Goal: Task Accomplishment & Management: Complete application form

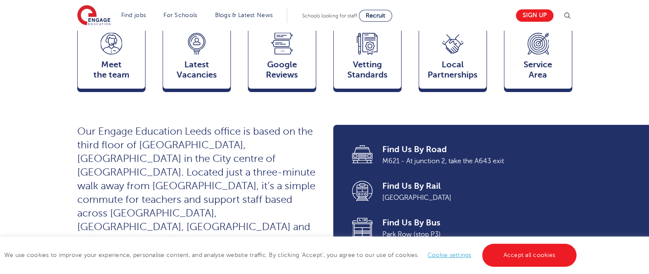
scroll to position [171, 0]
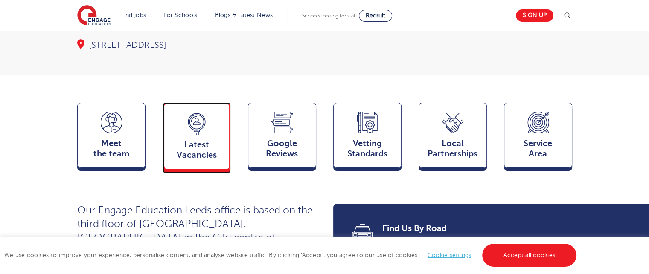
click at [190, 140] on span "Latest Vacancies" at bounding box center [197, 150] width 56 height 20
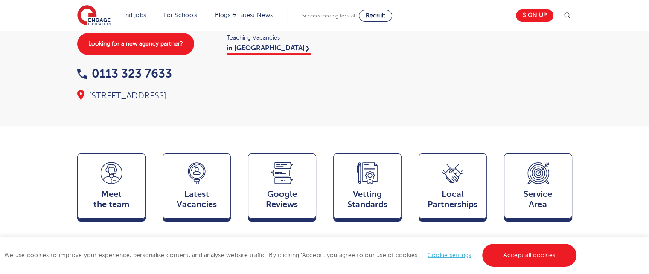
scroll to position [77, 0]
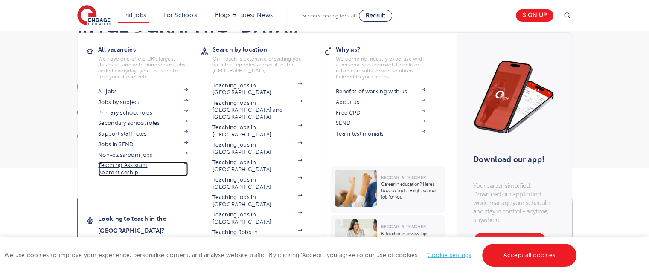
click at [188, 163] on img at bounding box center [186, 163] width 4 height 3
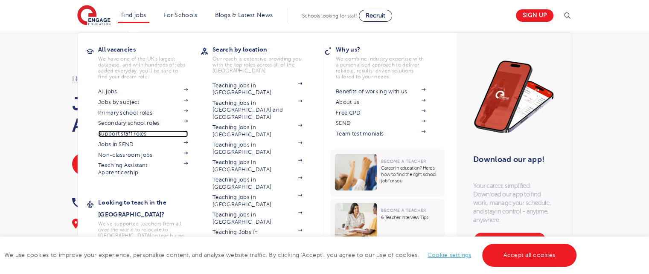
click at [188, 132] on img at bounding box center [186, 132] width 4 height 3
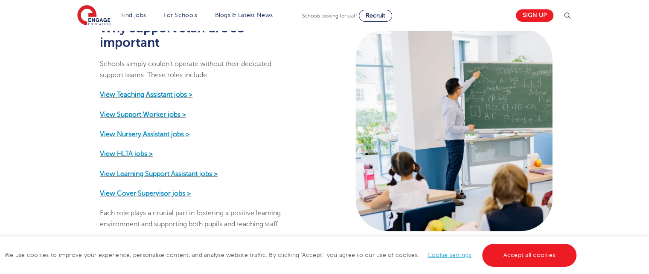
scroll to position [427, 0]
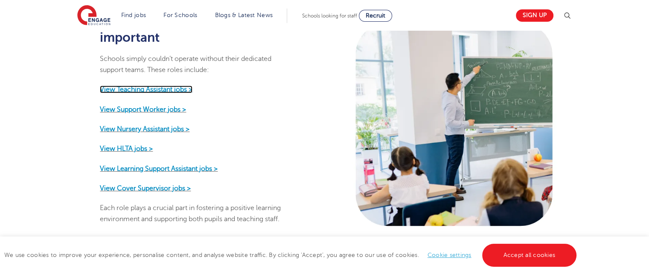
click at [162, 86] on strong "View Teaching Assistant jobs >" at bounding box center [146, 90] width 93 height 8
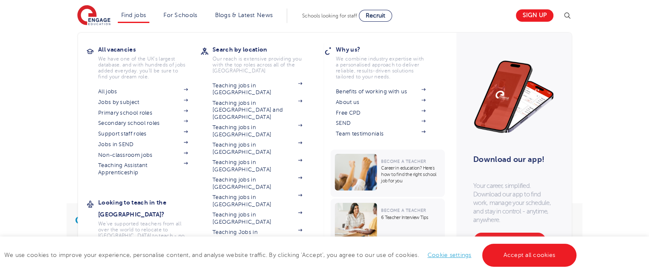
click at [257, 247] on link "Teaching jobs in [GEOGRAPHIC_DATA]" at bounding box center [258, 254] width 90 height 14
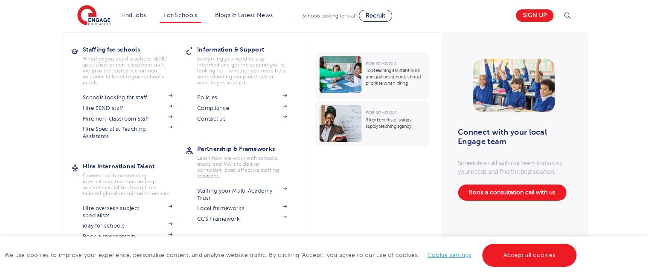
scroll to position [171, 0]
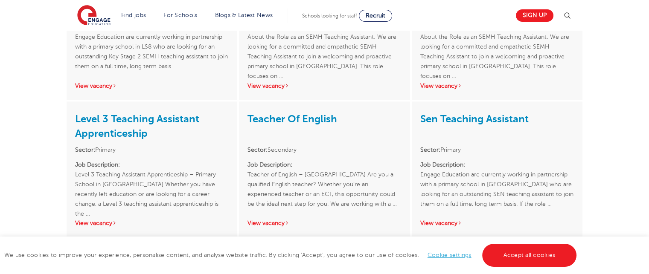
scroll to position [1537, 0]
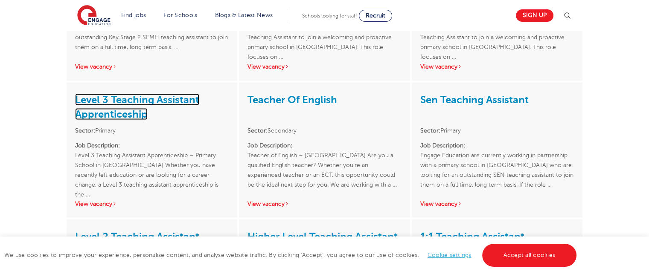
click at [138, 93] on link "Level 3 Teaching Assistant Apprenticeship" at bounding box center [137, 106] width 124 height 26
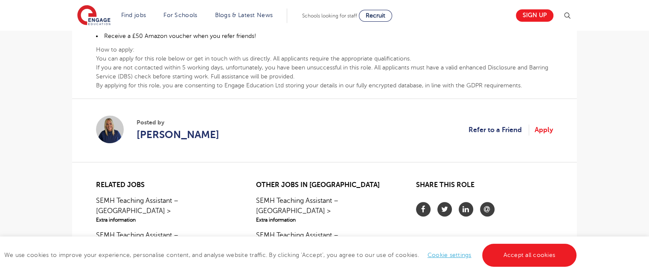
scroll to position [555, 0]
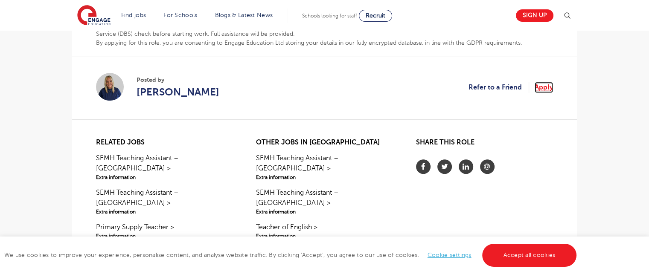
click at [540, 82] on link "Apply" at bounding box center [544, 87] width 18 height 11
